Goal: Obtain resource: Download file/media

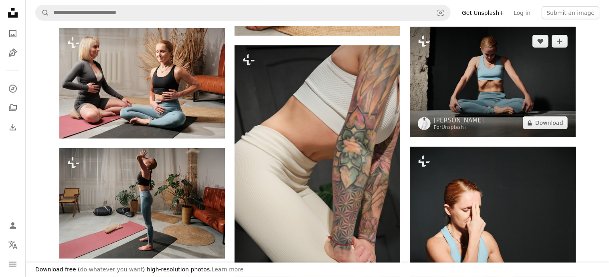
scroll to position [592, 0]
click at [480, 101] on img at bounding box center [492, 82] width 165 height 110
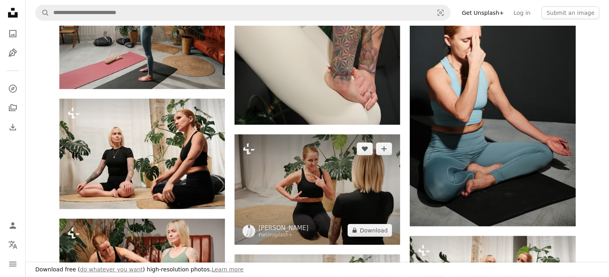
scroll to position [719, 0]
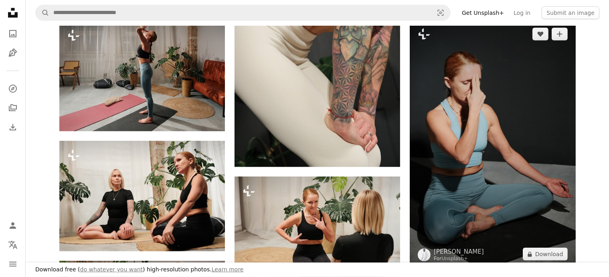
click at [469, 132] on img at bounding box center [492, 144] width 165 height 248
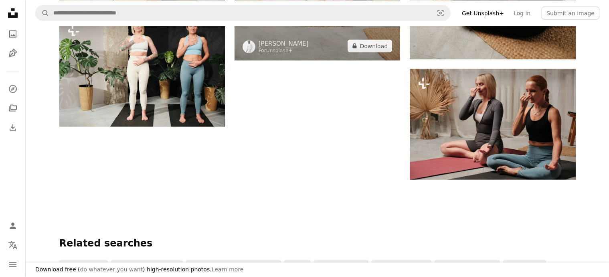
scroll to position [1439, 0]
